Goal: Information Seeking & Learning: Understand process/instructions

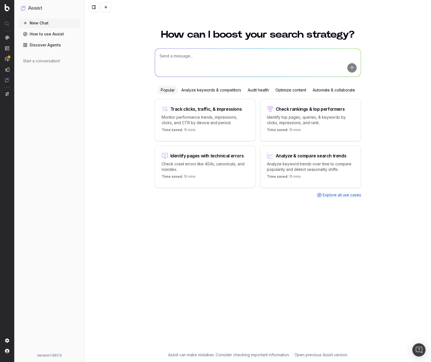
click at [183, 64] on textarea at bounding box center [258, 63] width 206 height 28
click at [46, 61] on div "Start a conversation!" at bounding box center [49, 60] width 52 height 5
click at [56, 61] on div "Start a conversation!" at bounding box center [49, 60] width 52 height 5
click at [42, 63] on div "Start a conversation!" at bounding box center [49, 60] width 52 height 5
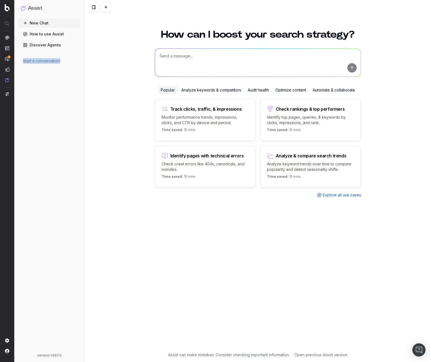
drag, startPoint x: 64, startPoint y: 61, endPoint x: 16, endPoint y: 61, distance: 48.0
click at [16, 61] on div "Assist New Chat How to use Assist Discover Agents Start a conversation! version…" at bounding box center [49, 181] width 70 height 362
copy div "Start a conversation!"
click at [38, 27] on button "New Chat" at bounding box center [49, 23] width 61 height 9
click at [41, 31] on link "How to use Assist" at bounding box center [49, 34] width 61 height 9
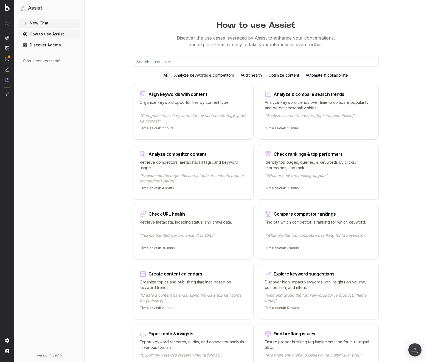
click at [176, 64] on input "text" at bounding box center [256, 62] width 246 height 10
click at [27, 4] on button "Assist" at bounding box center [49, 8] width 57 height 8
